Goal: Find specific page/section: Find specific page/section

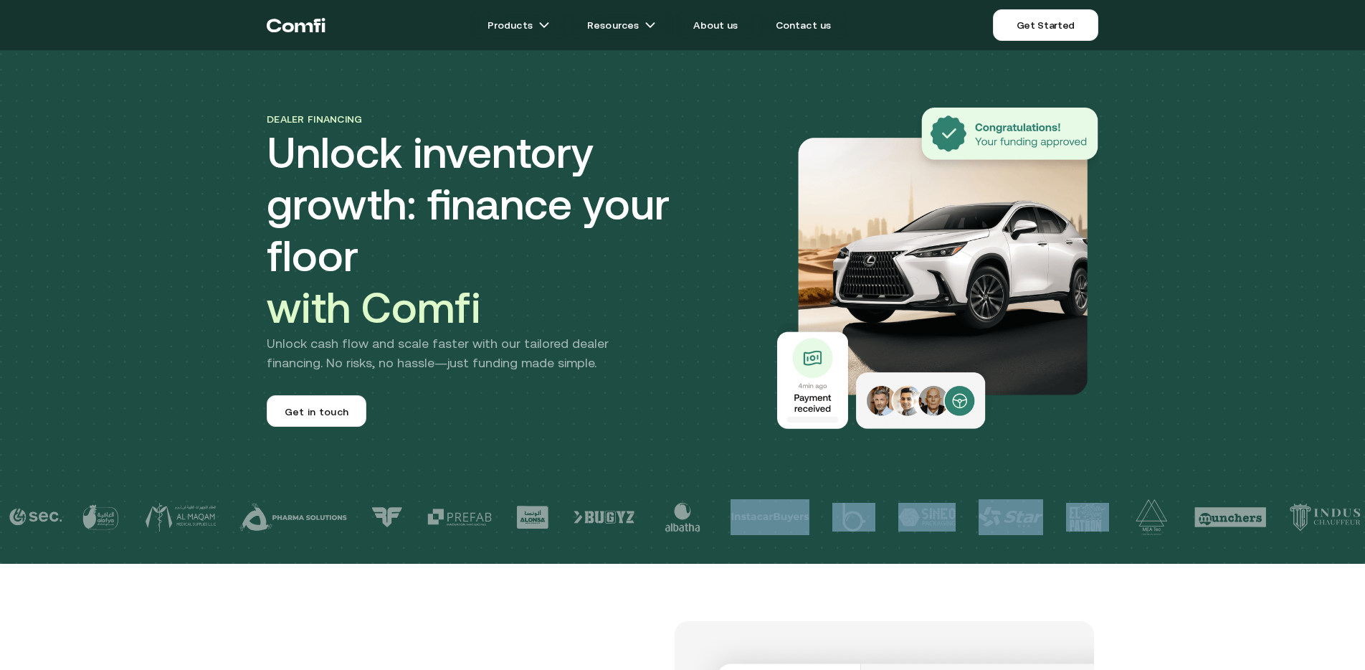
drag, startPoint x: 252, startPoint y: 536, endPoint x: 586, endPoint y: 536, distance: 334.8
click at [586, 536] on div at bounding box center [971, 516] width 1943 height 57
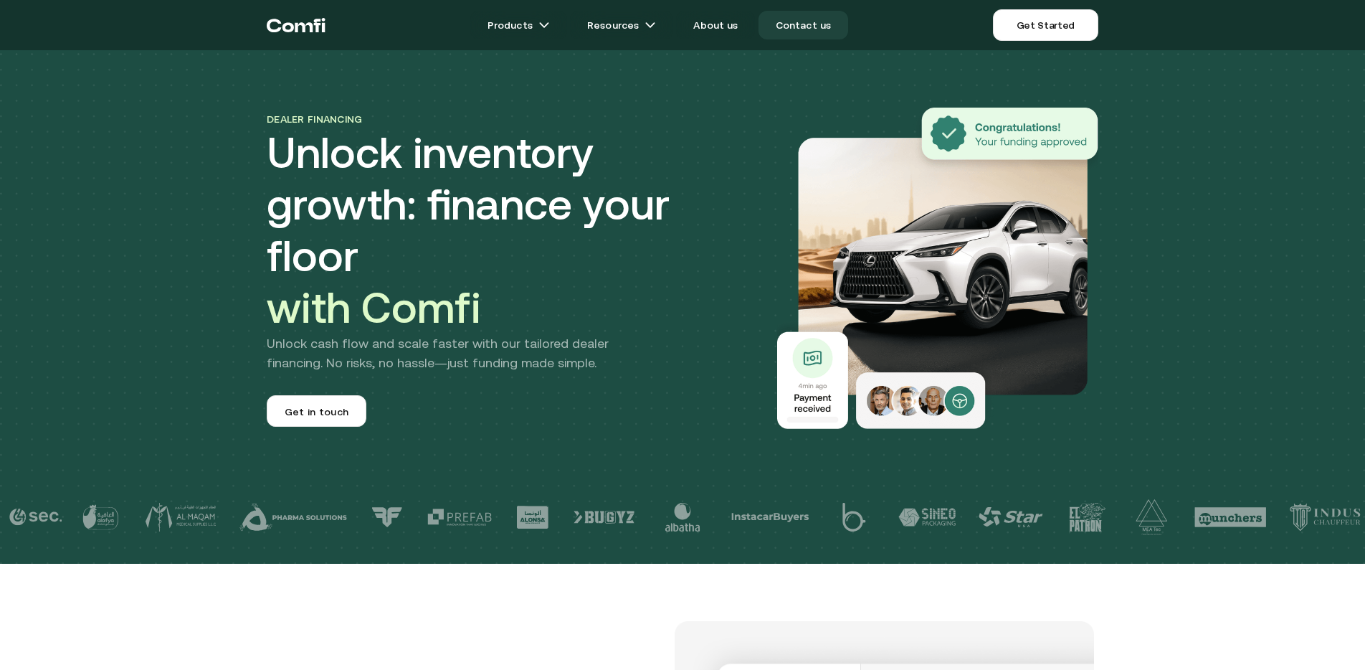
click at [795, 22] on link "Contact us" at bounding box center [803, 25] width 90 height 29
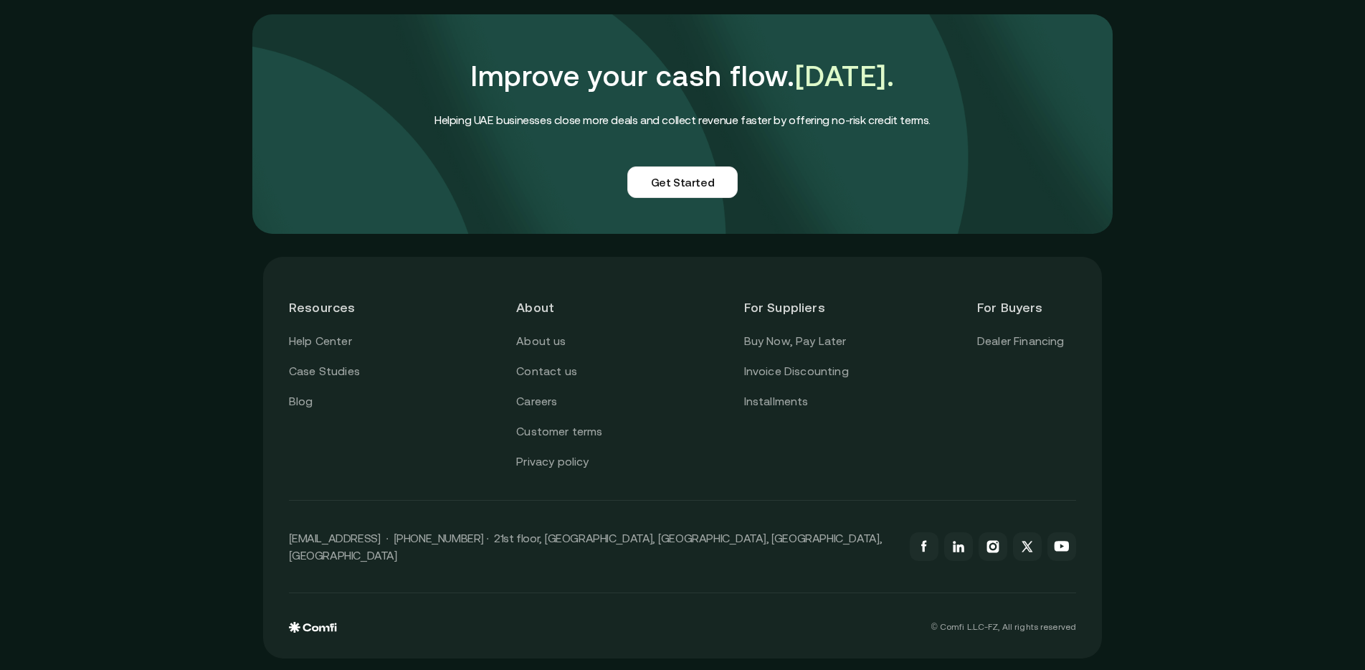
scroll to position [1176, 0]
click at [792, 351] on link "Buy Now, Pay Later" at bounding box center [795, 341] width 103 height 19
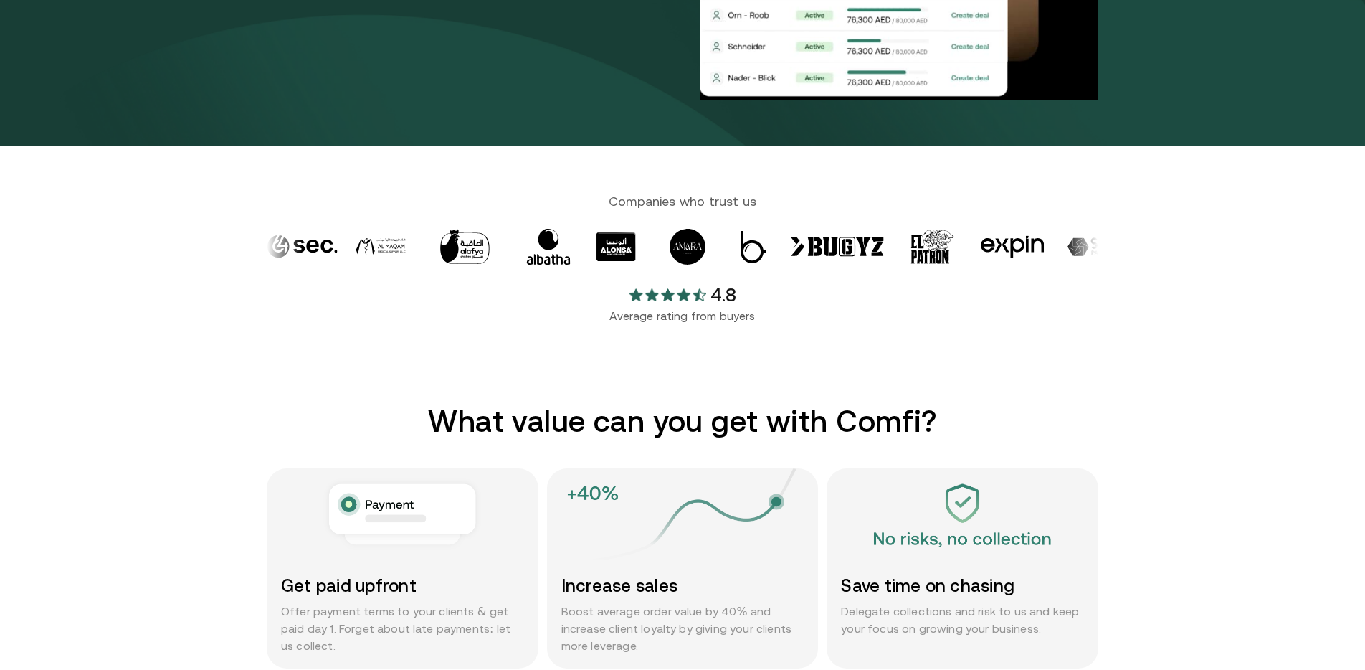
scroll to position [434, 0]
